Goal: Find specific page/section: Find specific page/section

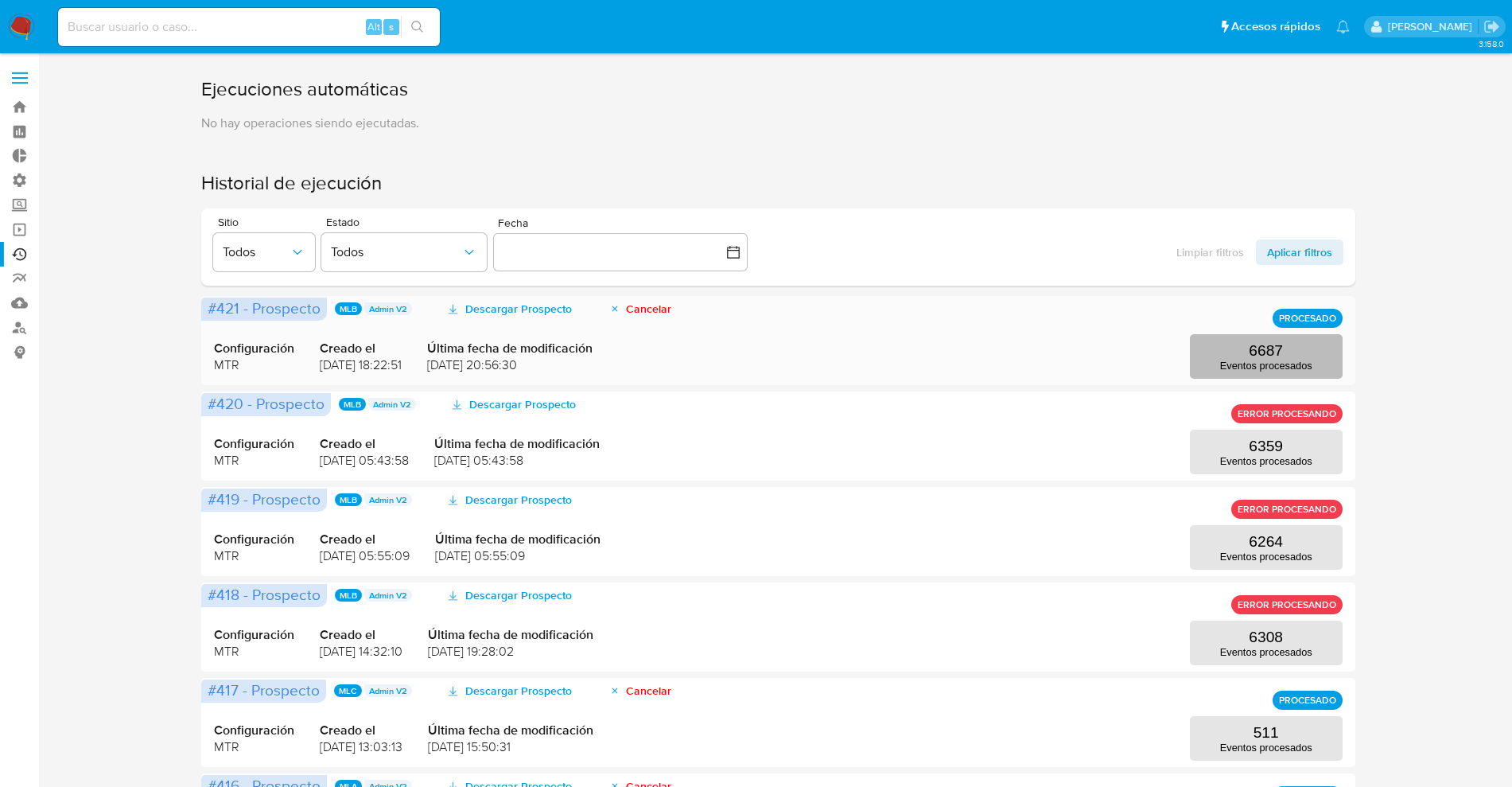
click at [1302, 350] on button "6687 Eventos procesados" at bounding box center [1266, 356] width 153 height 44
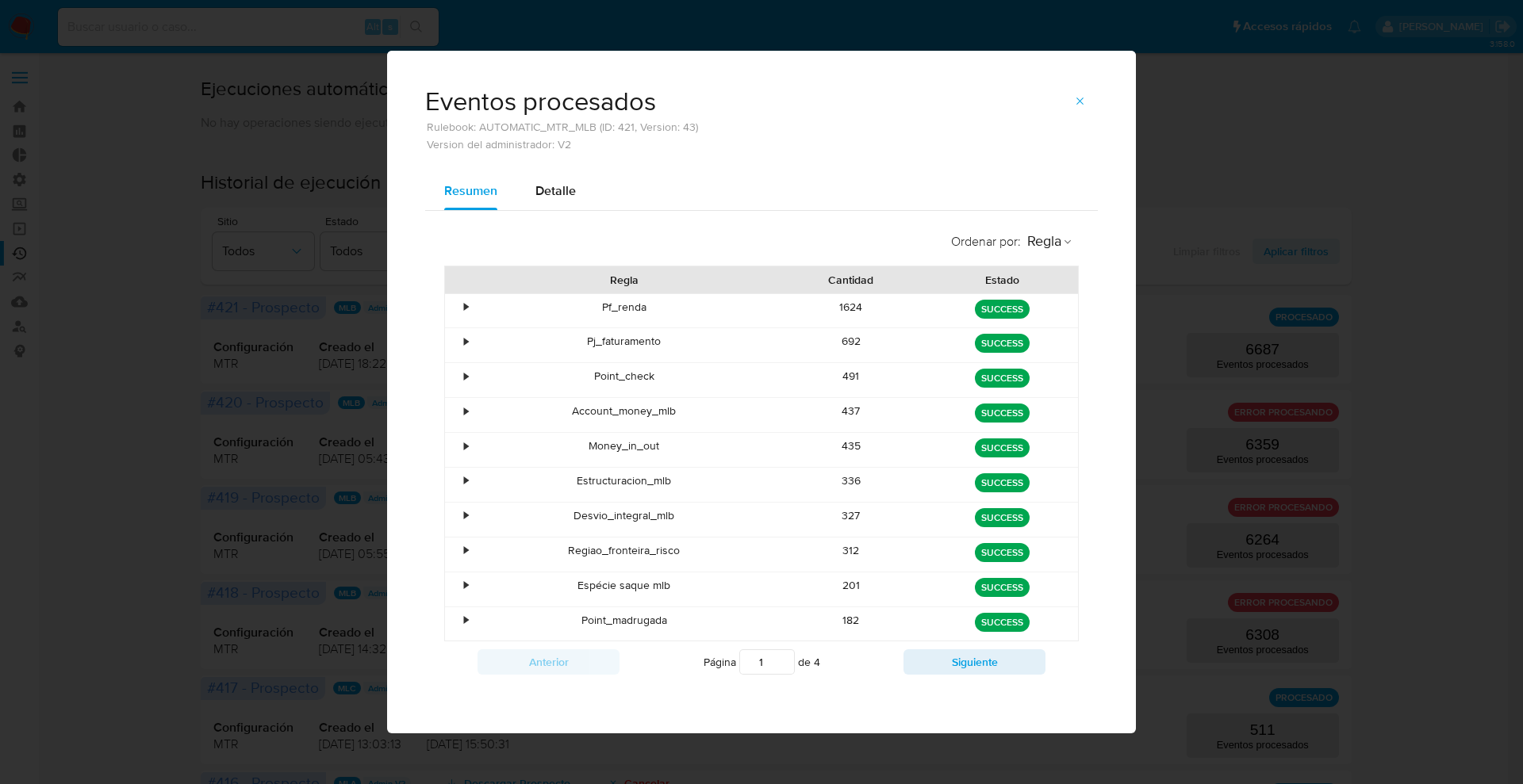
click at [1081, 102] on icon "button" at bounding box center [1080, 101] width 13 height 13
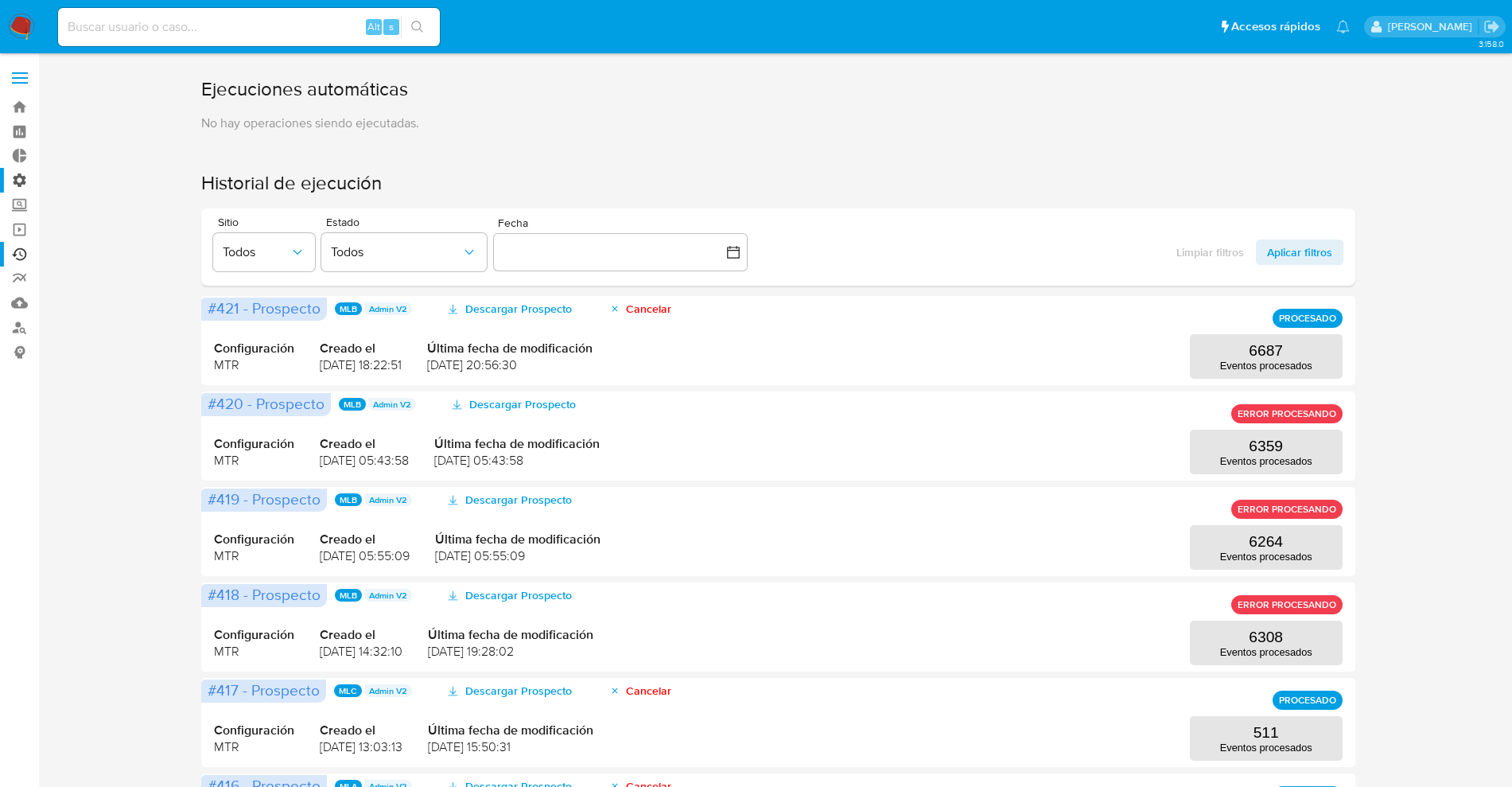
click at [24, 181] on label "Administración" at bounding box center [94, 180] width 190 height 25
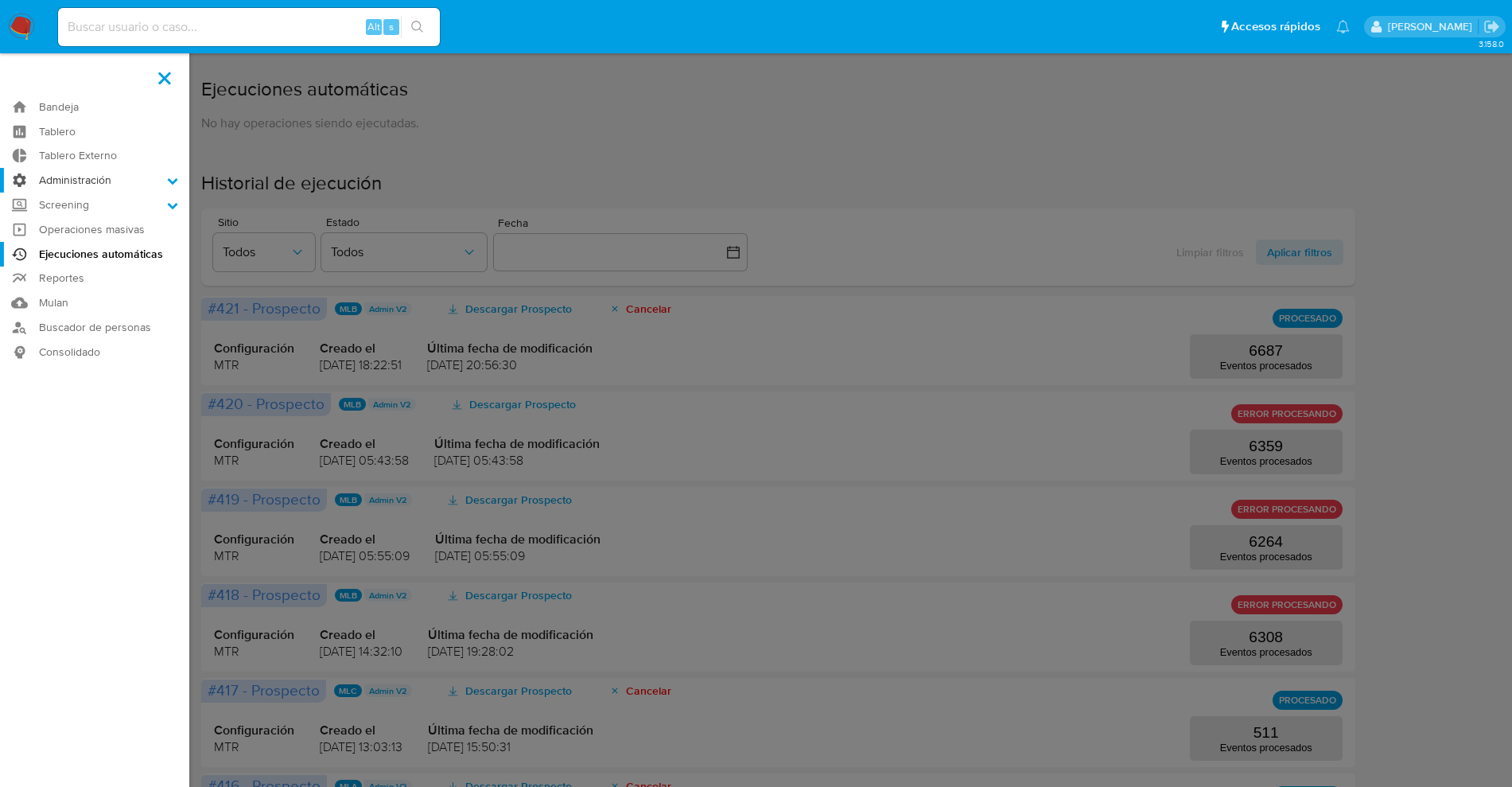
click at [0, 0] on input "Administración" at bounding box center [0, 0] width 0 height 0
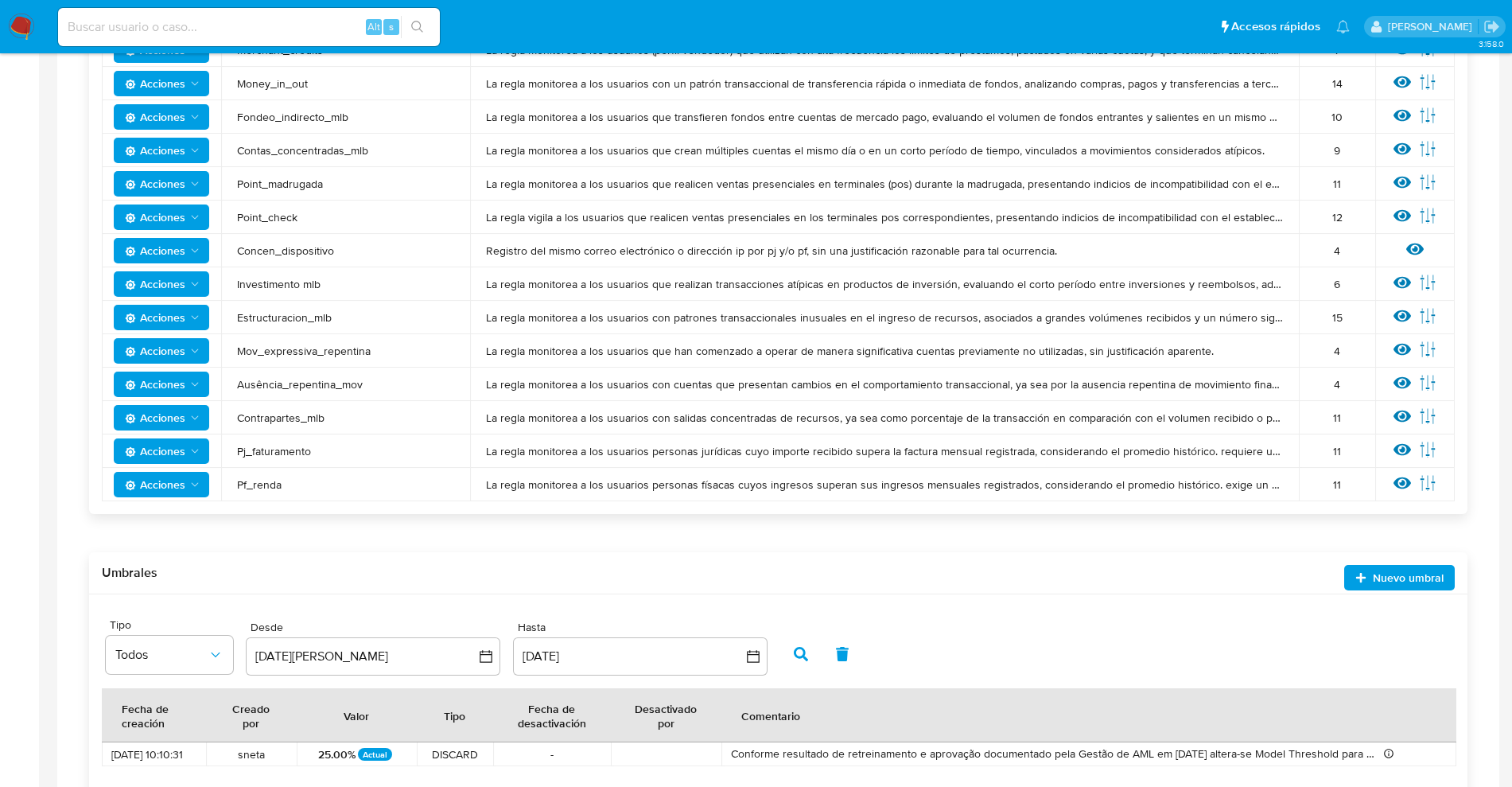
scroll to position [1286, 0]
